Goal: Task Accomplishment & Management: Manage account settings

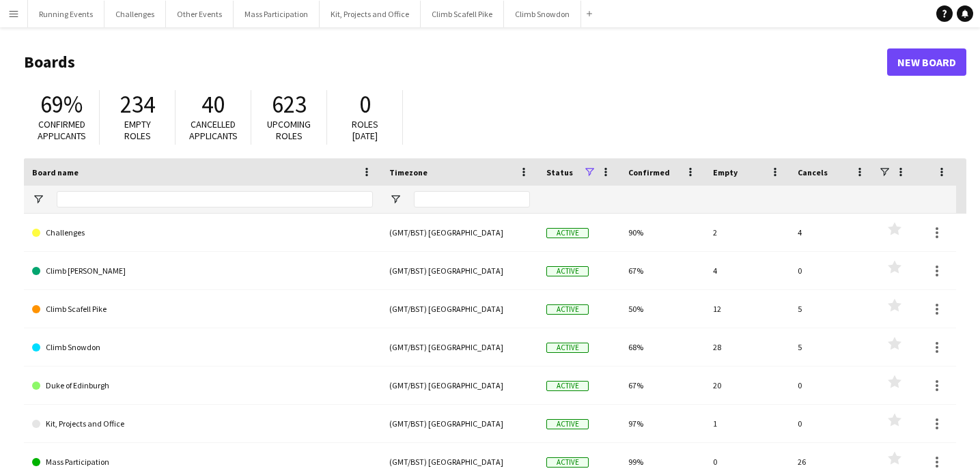
click at [14, 13] on app-icon "Menu" at bounding box center [13, 13] width 11 height 11
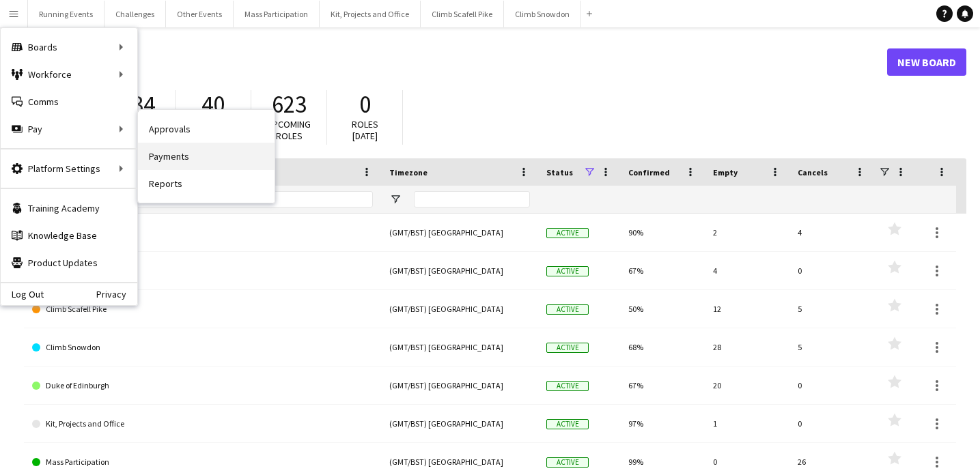
click at [172, 156] on link "Payments" at bounding box center [206, 156] width 137 height 27
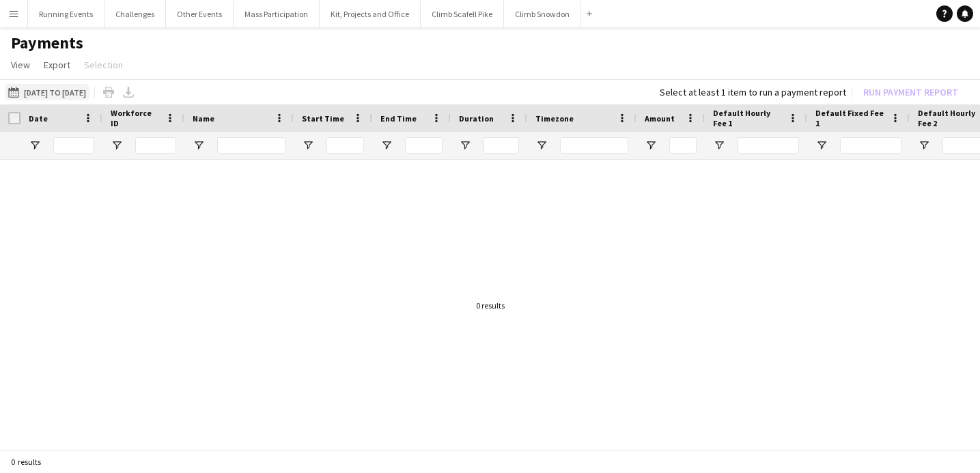
click at [84, 91] on button "16-08-2025 to 17-08-2025 16-08-2025 to 17-08-2025" at bounding box center [46, 92] width 83 height 16
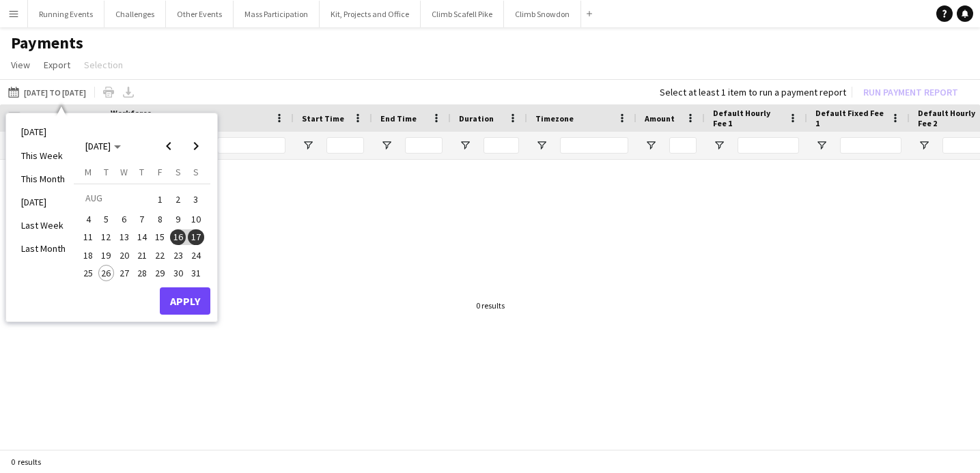
click at [196, 252] on span "24" at bounding box center [196, 255] width 16 height 16
click at [90, 269] on span "25" at bounding box center [88, 273] width 16 height 16
click at [186, 298] on button "Apply" at bounding box center [185, 300] width 51 height 27
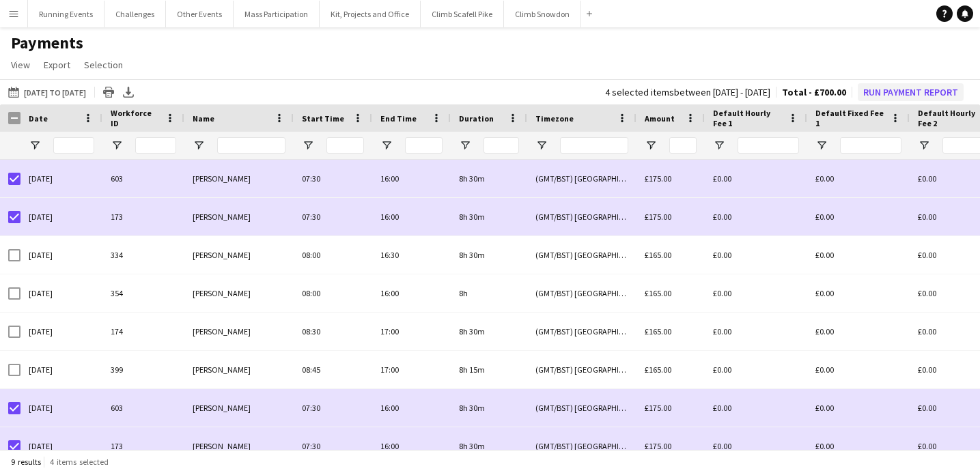
click at [877, 91] on button "Run Payment Report" at bounding box center [911, 92] width 106 height 18
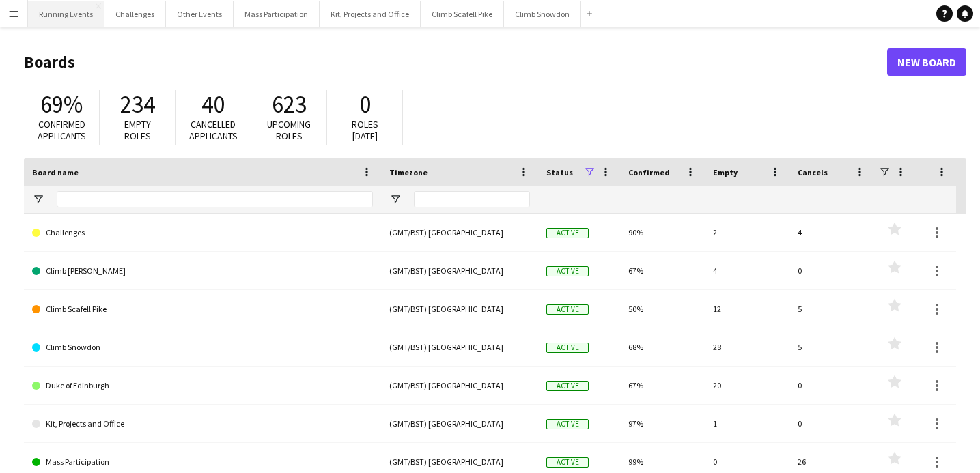
click at [83, 14] on button "Running Events Close" at bounding box center [66, 14] width 76 height 27
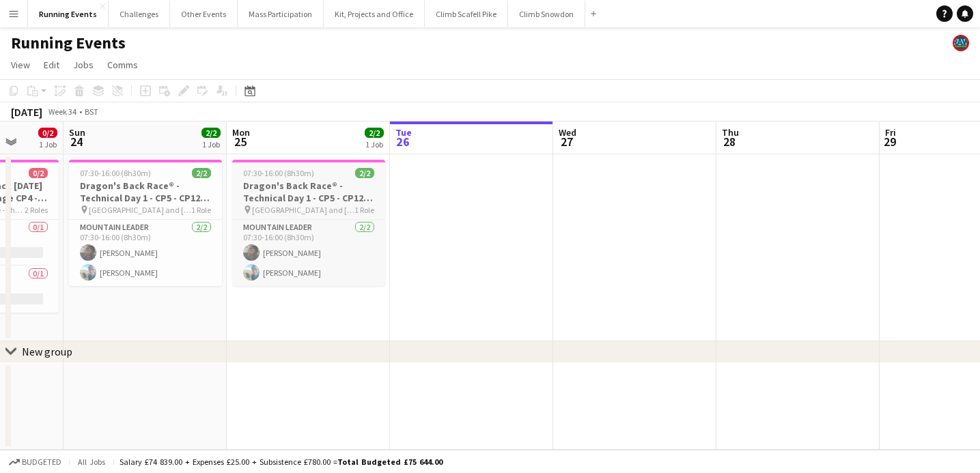
scroll to position [0, 414]
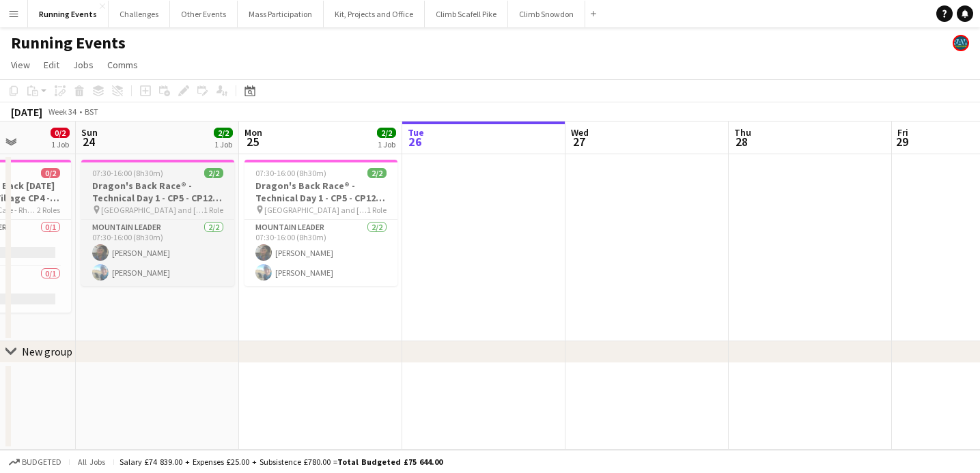
click at [140, 198] on h3 "Dragon's Back Race® - Technical Day 1 - CP5 - CP12 - Tryfan/Glyderau and Crib G…" at bounding box center [157, 192] width 153 height 25
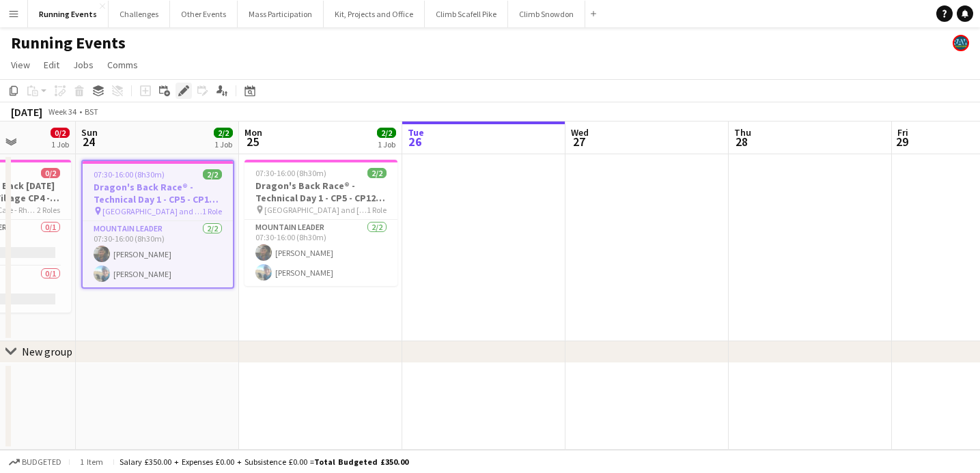
click at [184, 88] on icon "Edit" at bounding box center [183, 90] width 11 height 11
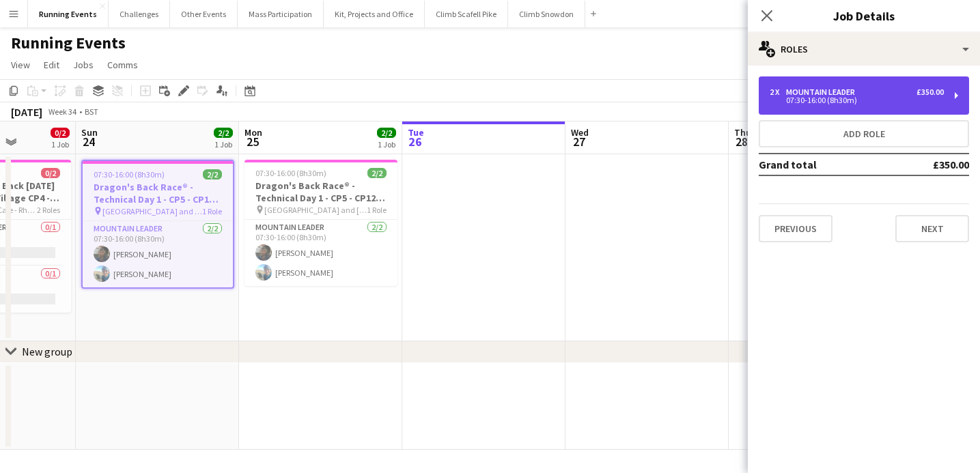
click at [871, 97] on div "07:30-16:00 (8h30m)" at bounding box center [856, 100] width 174 height 7
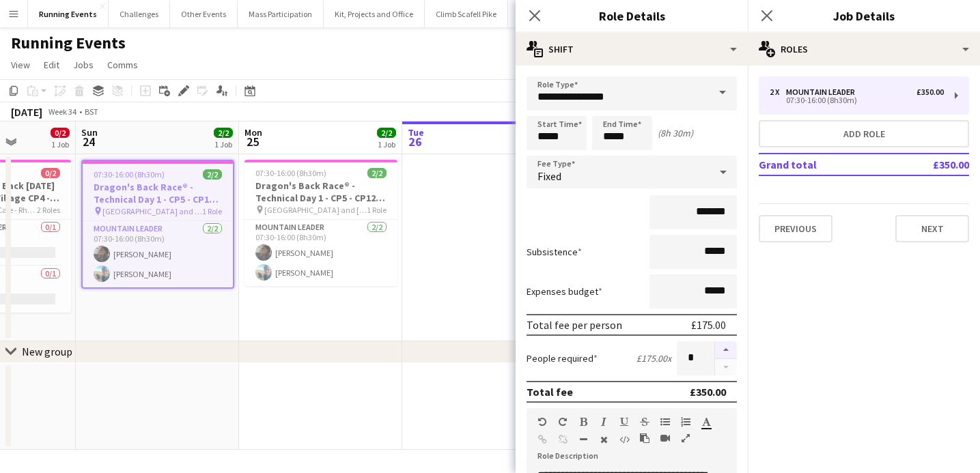
click at [726, 350] on button "button" at bounding box center [726, 350] width 22 height 18
click at [726, 364] on button "button" at bounding box center [726, 367] width 22 height 17
type input "*"
click at [726, 364] on div at bounding box center [725, 358] width 23 height 34
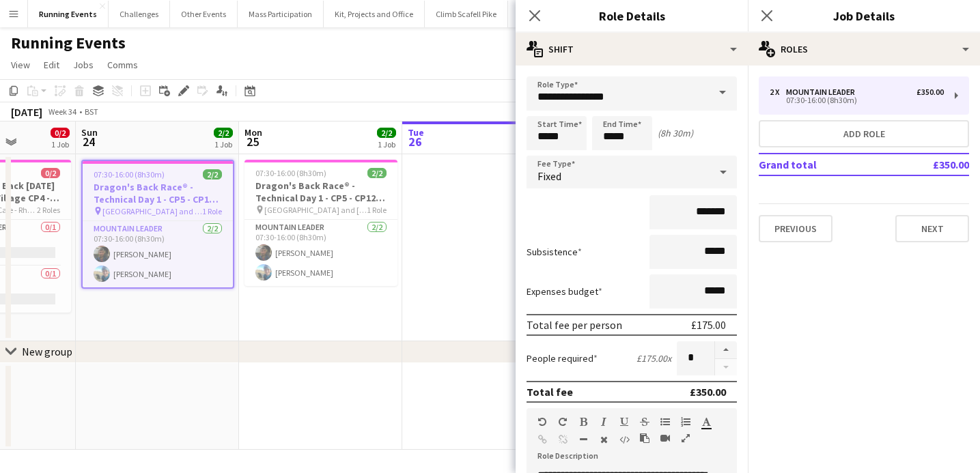
click at [470, 261] on app-date-cell at bounding box center [483, 247] width 163 height 187
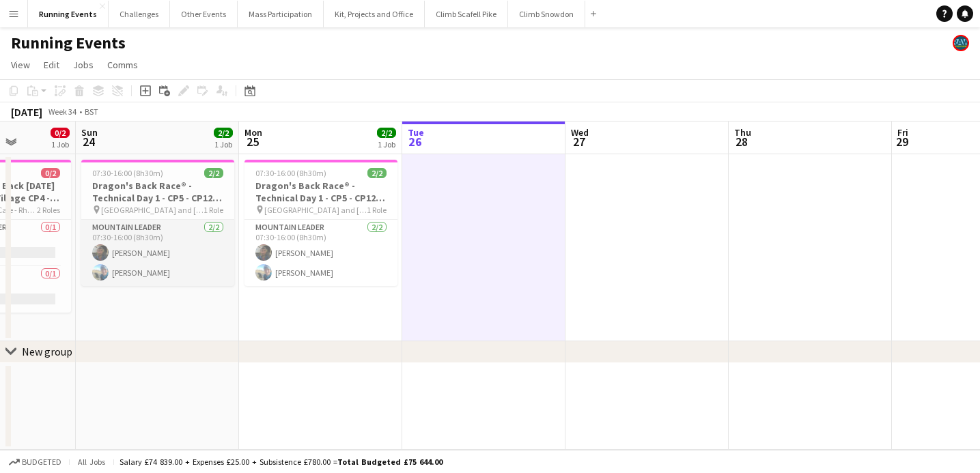
click at [188, 259] on app-card-role "Mountain Leader [DATE] 07:30-16:00 (8h30m) [PERSON_NAME] [PERSON_NAME]" at bounding box center [157, 253] width 153 height 66
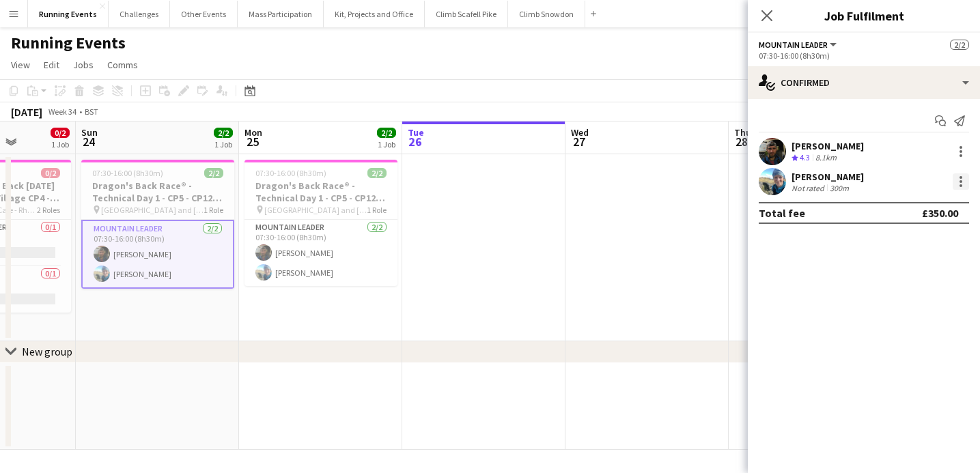
click at [959, 185] on div at bounding box center [960, 185] width 3 height 3
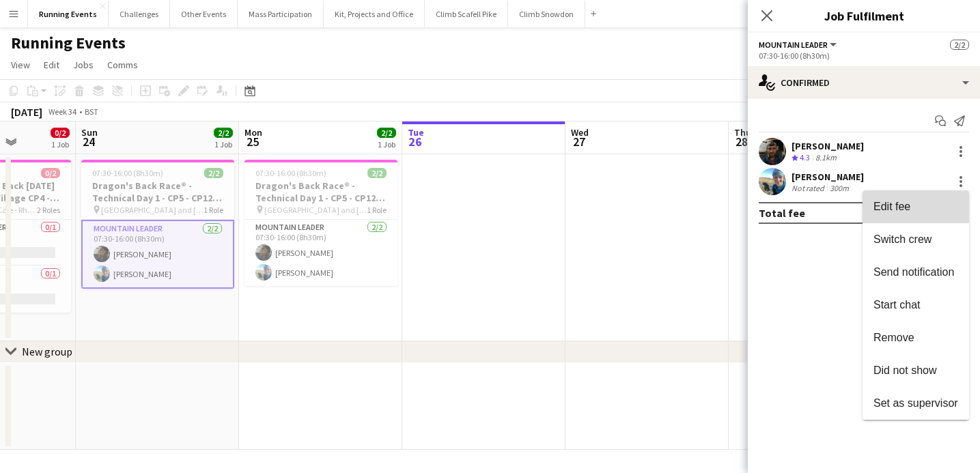
click at [918, 210] on span "Edit fee" at bounding box center [915, 207] width 85 height 12
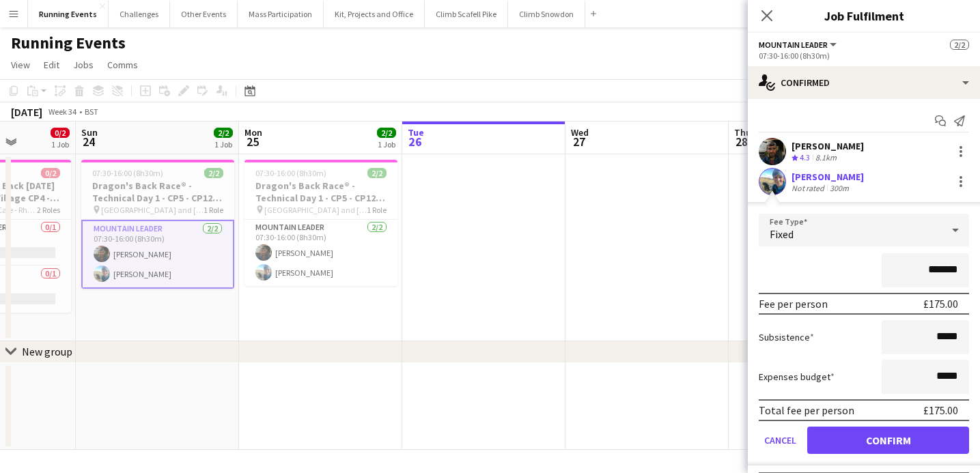
click at [940, 271] on input "*******" at bounding box center [924, 270] width 87 height 34
type input "*******"
click at [900, 438] on button "Confirm" at bounding box center [888, 440] width 162 height 27
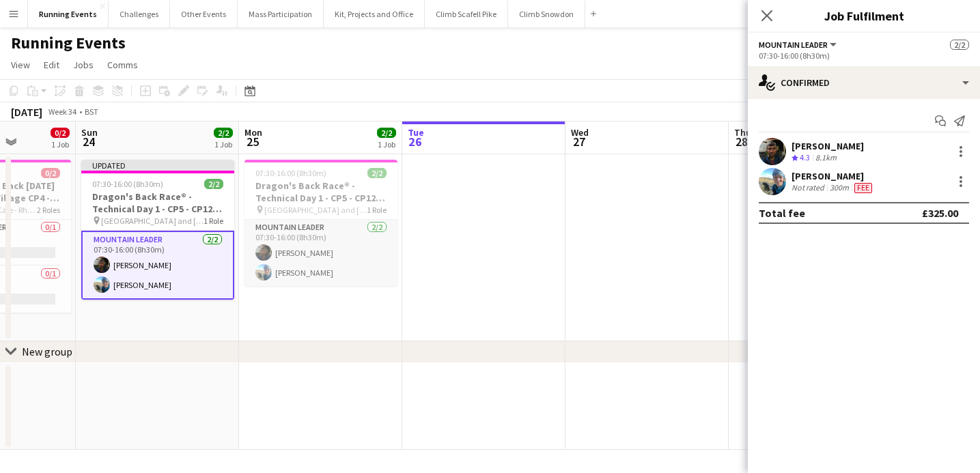
click at [360, 264] on app-card-role "Mountain Leader [DATE] 07:30-16:00 (8h30m) [PERSON_NAME] [PERSON_NAME]" at bounding box center [320, 253] width 153 height 66
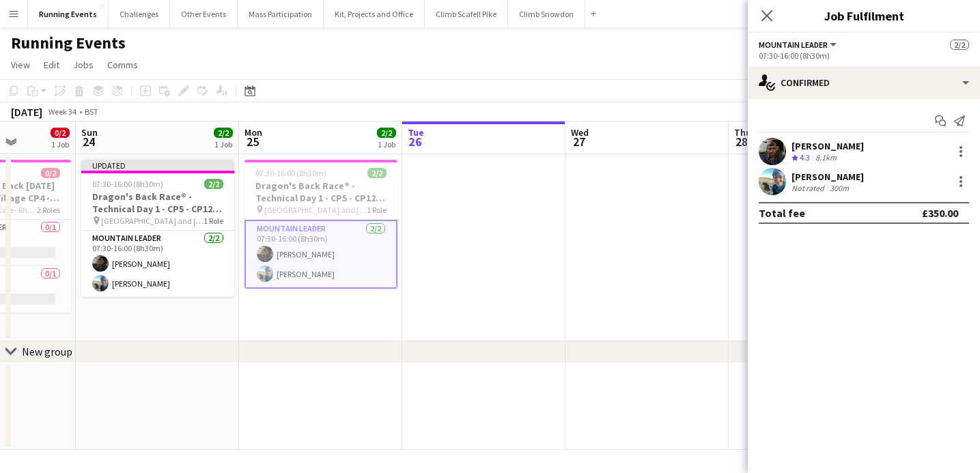
click at [289, 242] on app-card-role "Mountain Leader [DATE] 07:30-16:00 (8h30m) [PERSON_NAME] [PERSON_NAME]" at bounding box center [320, 254] width 153 height 69
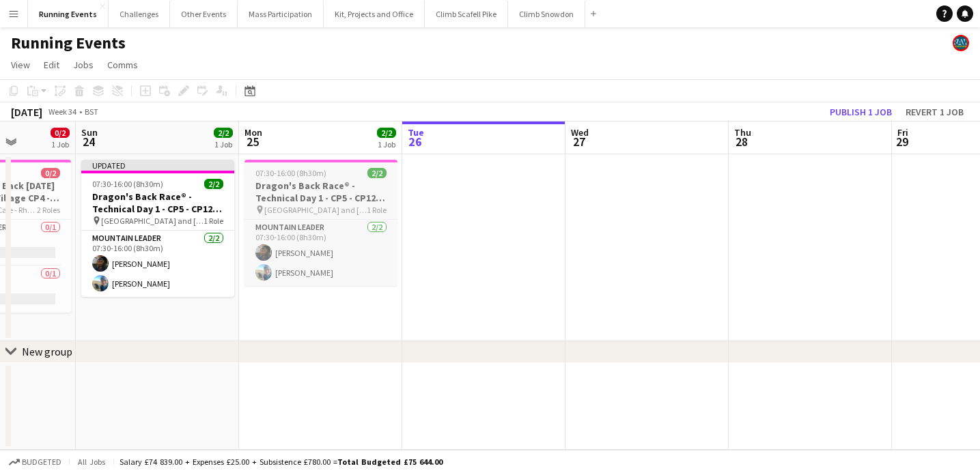
click at [281, 193] on h3 "Dragon's Back Race® - Technical Day 1 - CP5 - CP12 - Tryfan/Glyderau and Crib G…" at bounding box center [320, 192] width 153 height 25
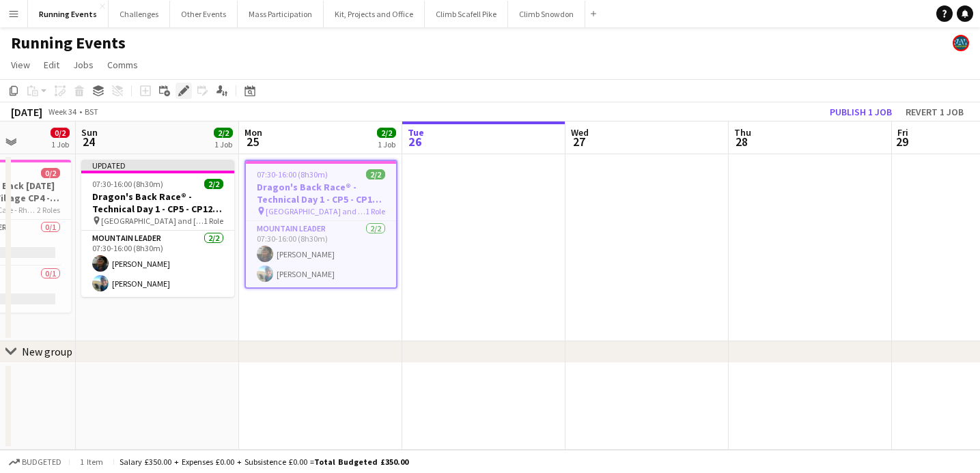
click at [184, 89] on icon at bounding box center [184, 91] width 8 height 8
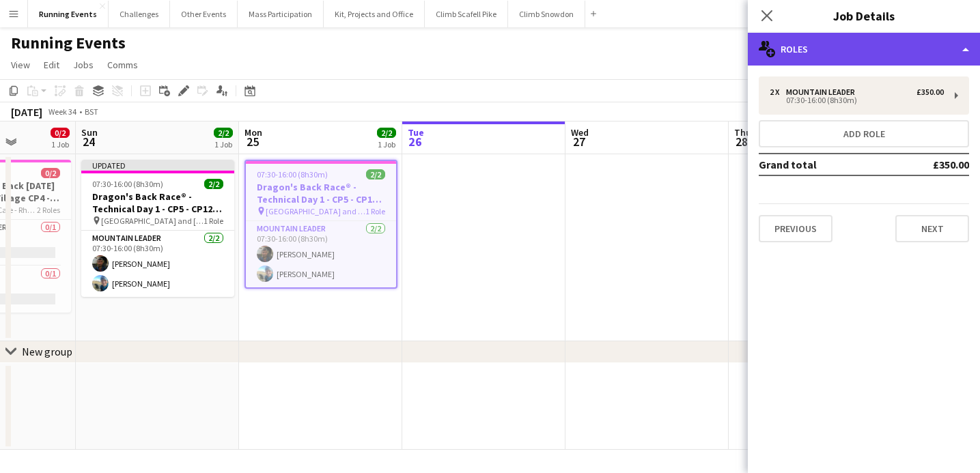
click at [944, 53] on div "multiple-users-add Roles" at bounding box center [864, 49] width 232 height 33
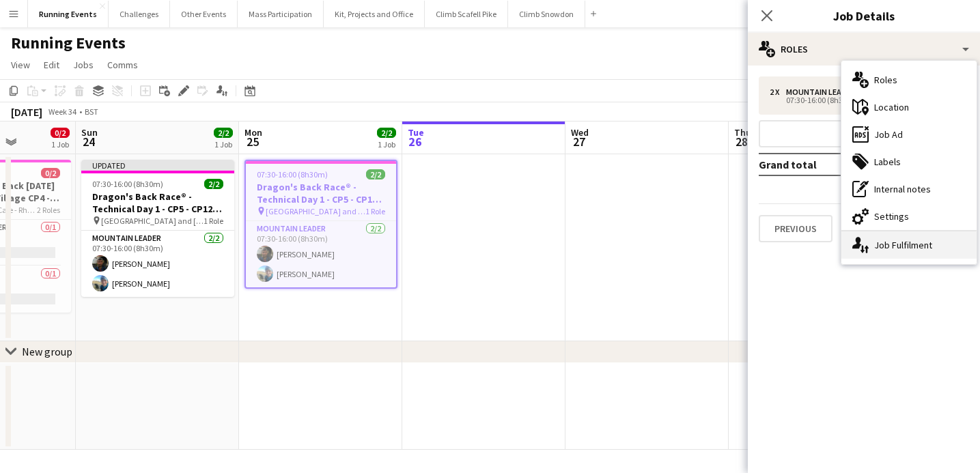
click at [929, 246] on div "single-neutral-actions-up-down Job Fulfilment" at bounding box center [908, 244] width 135 height 27
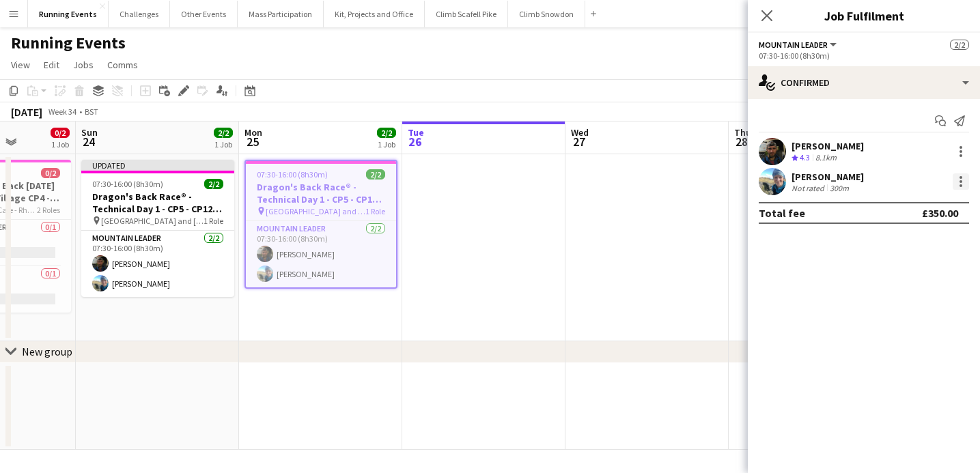
click at [964, 175] on div at bounding box center [960, 181] width 16 height 16
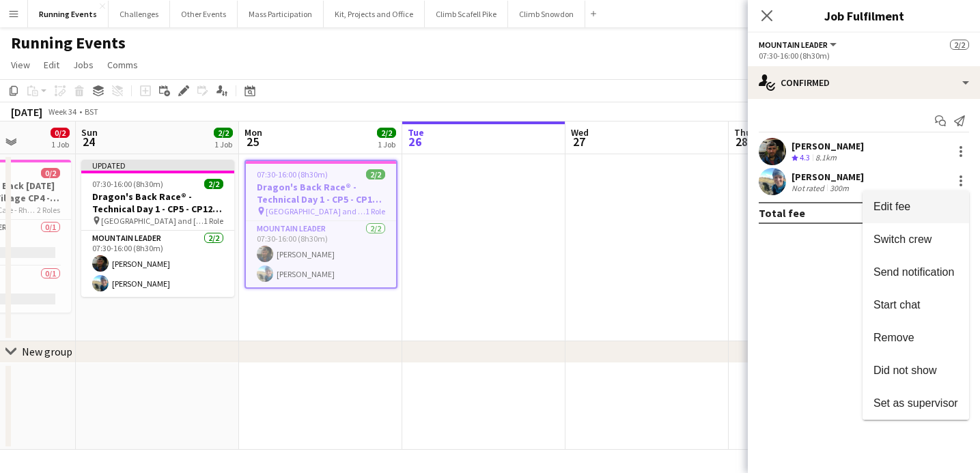
click at [944, 204] on span "Edit fee" at bounding box center [915, 207] width 85 height 12
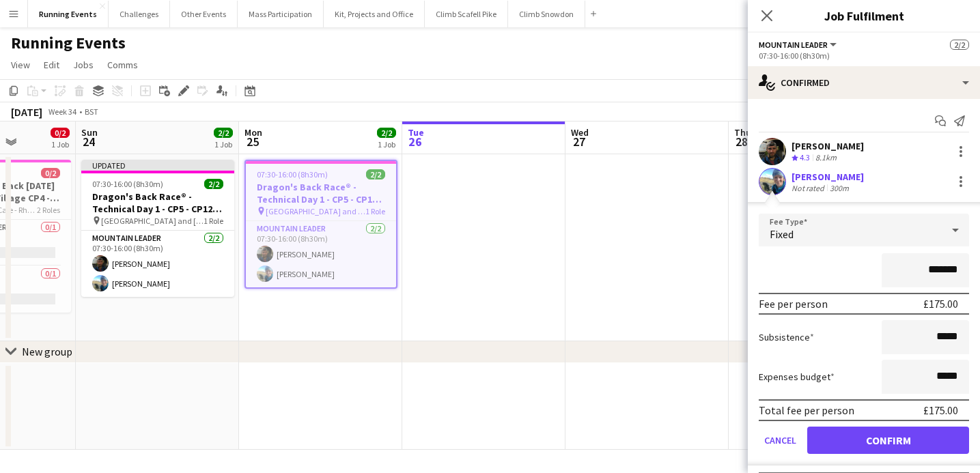
click at [941, 272] on input "*******" at bounding box center [924, 270] width 87 height 34
type input "*******"
click at [890, 440] on button "Confirm" at bounding box center [888, 440] width 162 height 27
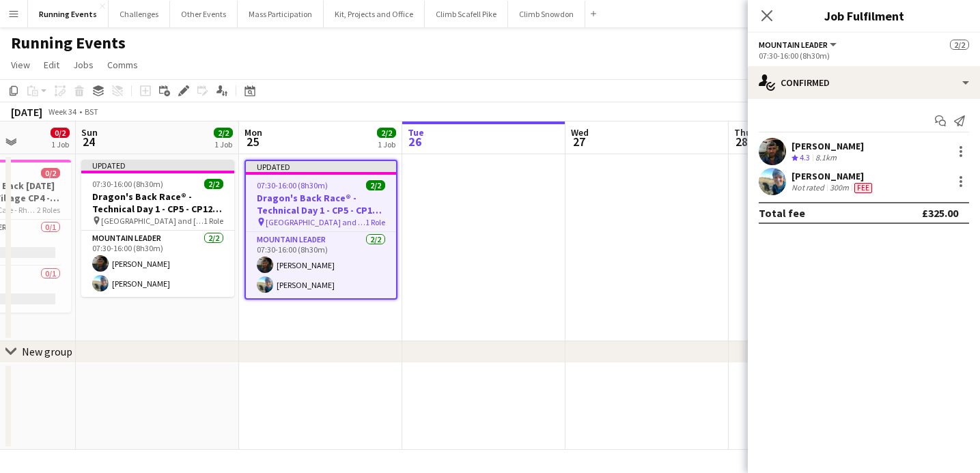
click at [686, 400] on app-date-cell at bounding box center [646, 406] width 163 height 87
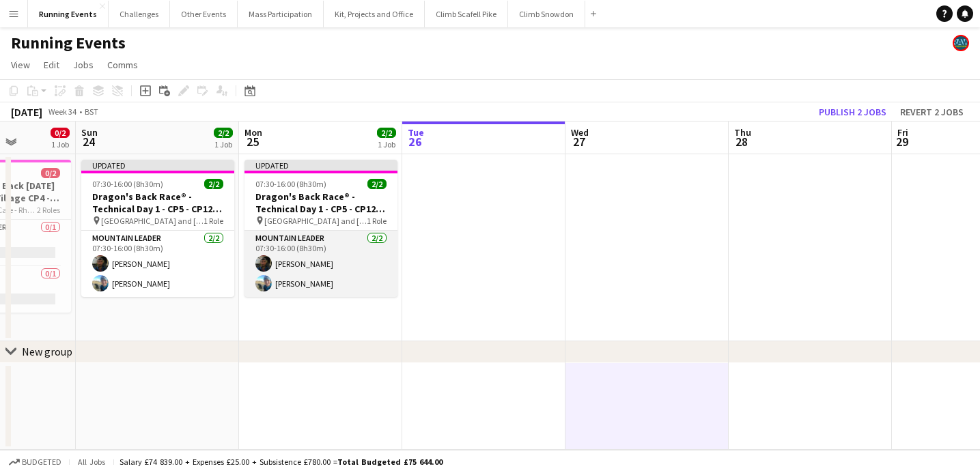
click at [309, 253] on app-card-role "Mountain Leader [DATE] 07:30-16:00 (8h30m) [PERSON_NAME] [PERSON_NAME]" at bounding box center [320, 264] width 153 height 66
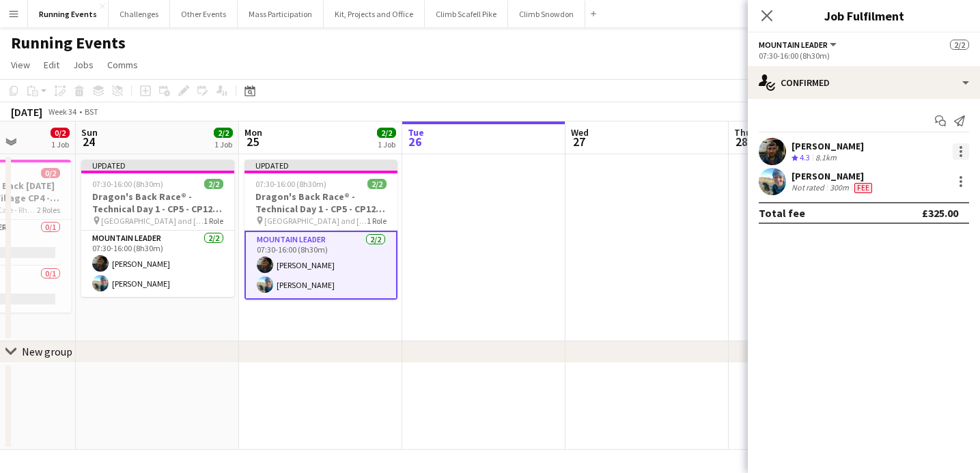
click at [961, 146] on div at bounding box center [960, 147] width 3 height 3
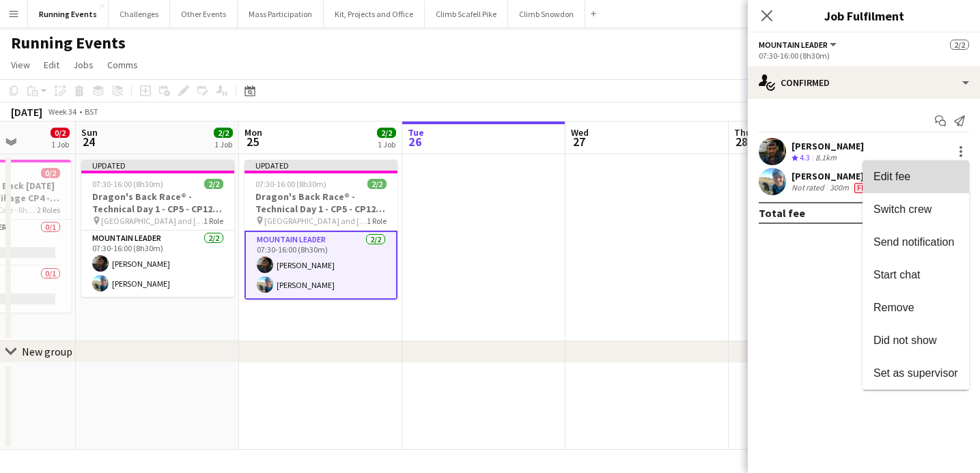
click at [914, 167] on button "Edit fee" at bounding box center [915, 176] width 107 height 33
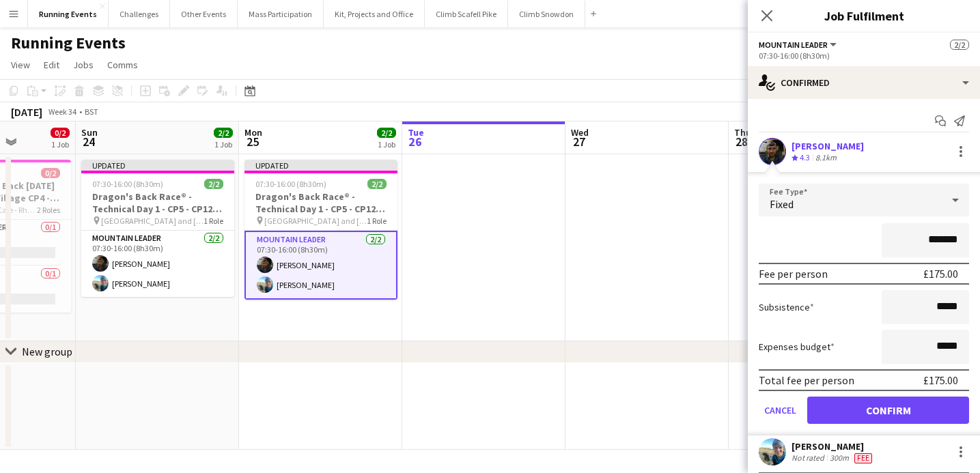
click at [671, 335] on app-date-cell at bounding box center [646, 247] width 163 height 187
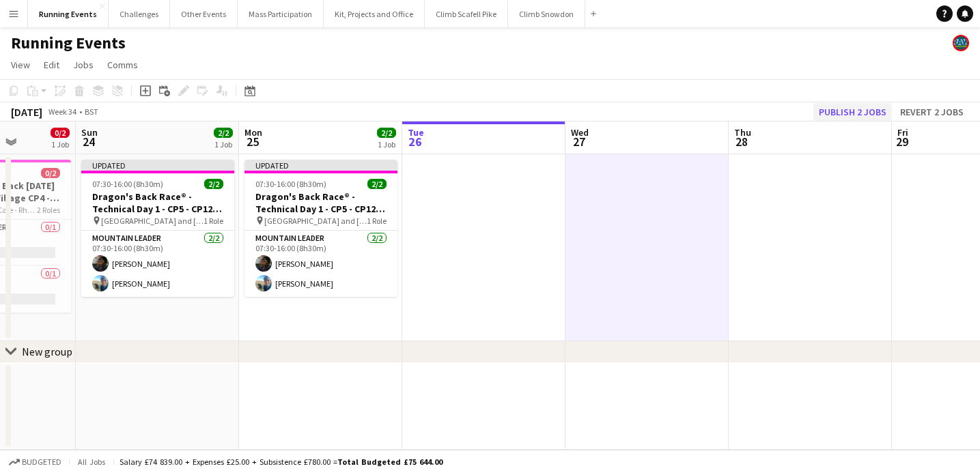
click at [862, 106] on button "Publish 2 jobs" at bounding box center [852, 112] width 79 height 18
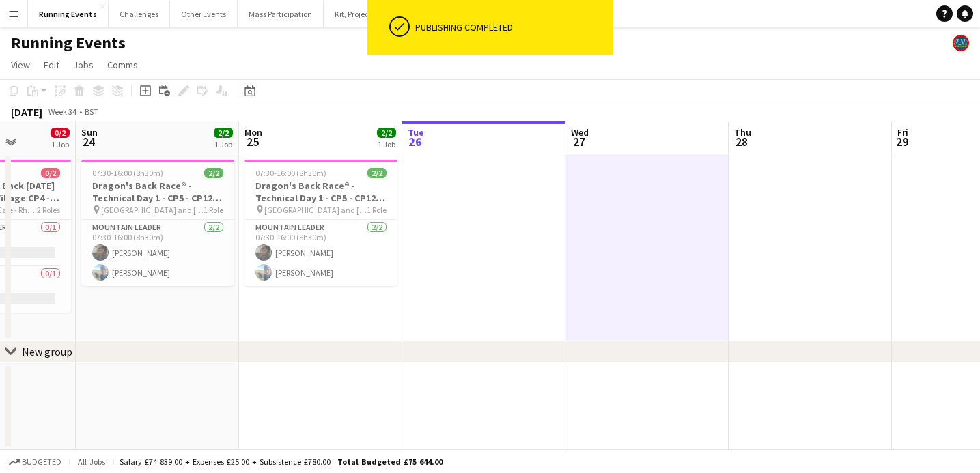
click at [386, 332] on app-date-cell "07:30-16:00 (8h30m) 2/2 Dragon's Back Race® - Technical Day 1 - CP5 - CP12 - Tr…" at bounding box center [320, 247] width 163 height 187
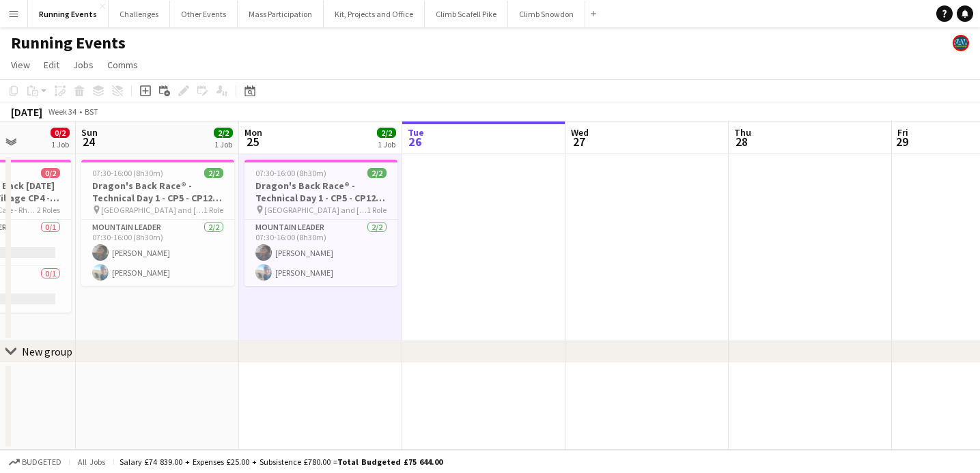
click at [12, 6] on button "Menu" at bounding box center [13, 13] width 27 height 27
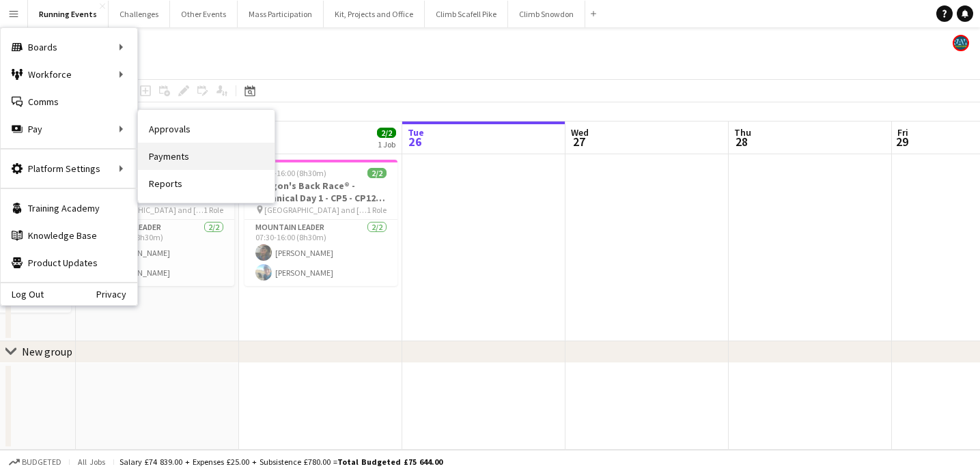
click at [183, 154] on link "Payments" at bounding box center [206, 156] width 137 height 27
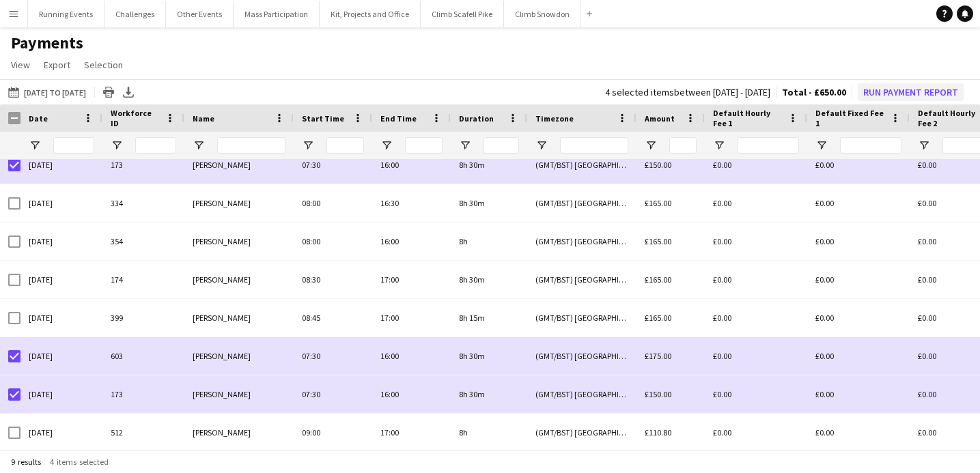
click at [881, 89] on button "Run Payment Report" at bounding box center [911, 92] width 106 height 18
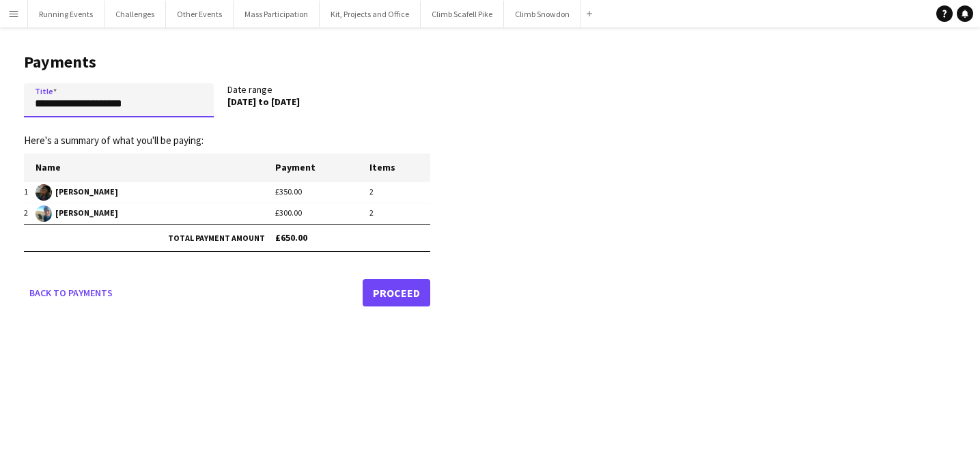
drag, startPoint x: 161, startPoint y: 102, endPoint x: -3, endPoint y: 102, distance: 164.5
click at [0, 102] on html "Menu Boards Boards Boards All jobs Status Workforce Workforce My Workforce Recr…" at bounding box center [490, 236] width 980 height 473
type input "**********"
click at [394, 294] on link "Proceed" at bounding box center [397, 292] width 68 height 27
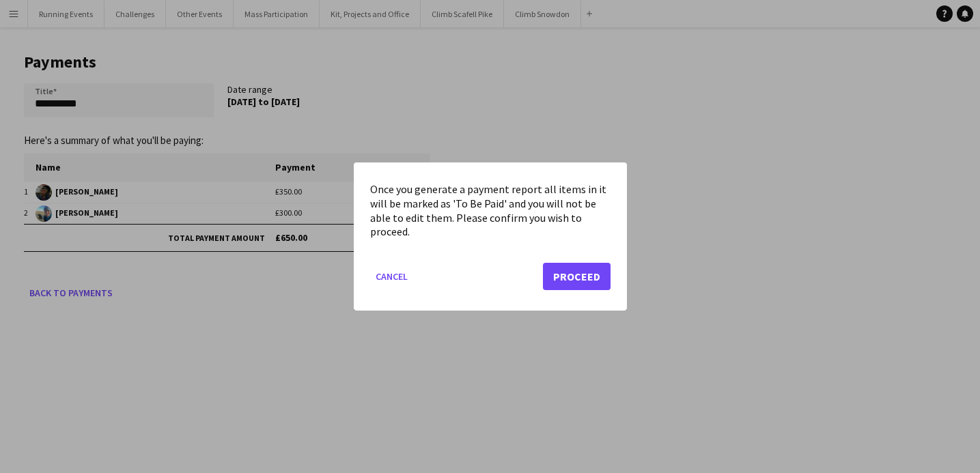
click at [570, 274] on button "Proceed" at bounding box center [577, 276] width 68 height 27
